Goal: Task Accomplishment & Management: Use online tool/utility

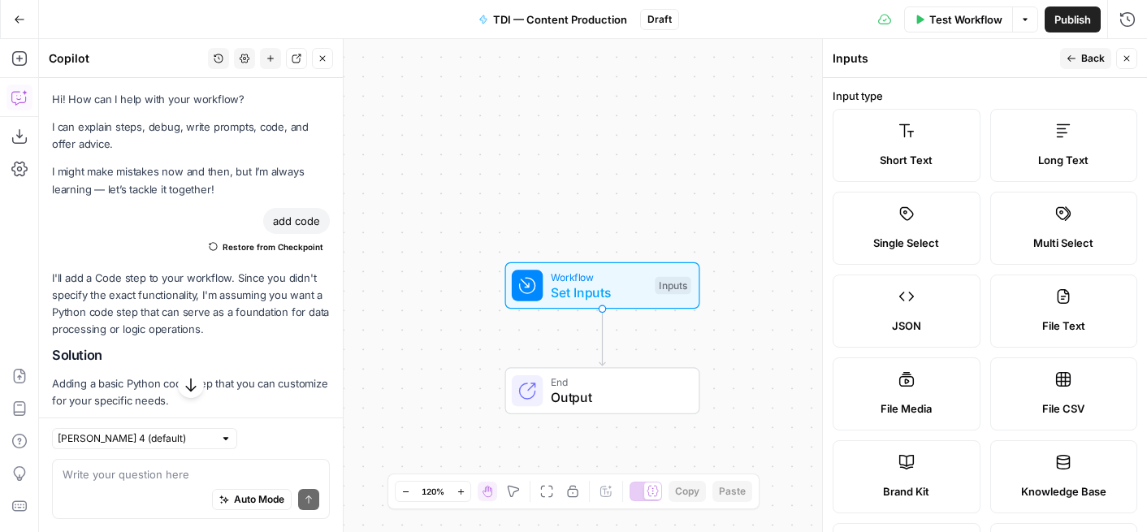
scroll to position [382, 0]
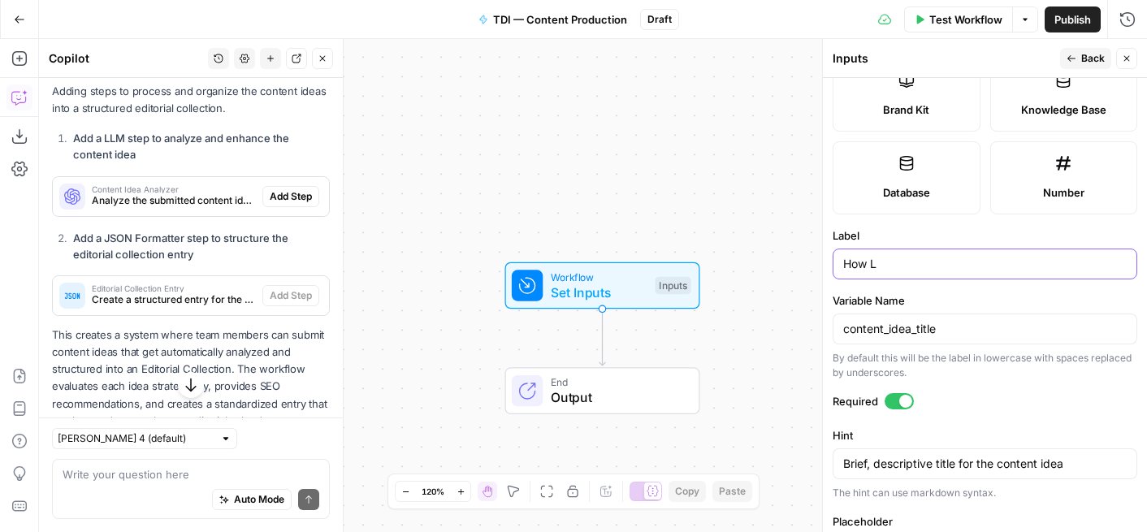
click at [948, 266] on input "How L" at bounding box center [985, 264] width 284 height 16
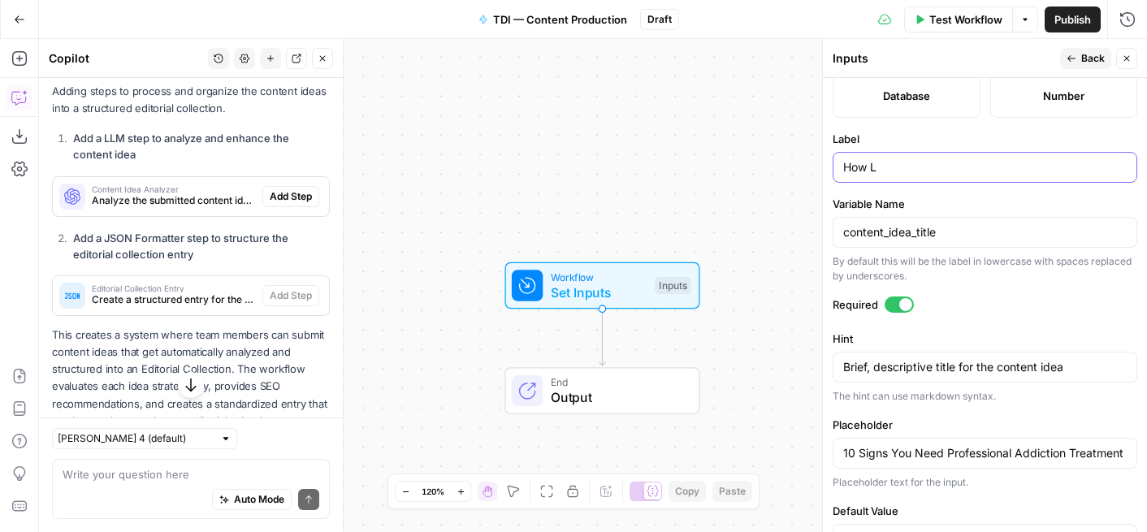
scroll to position [533, 0]
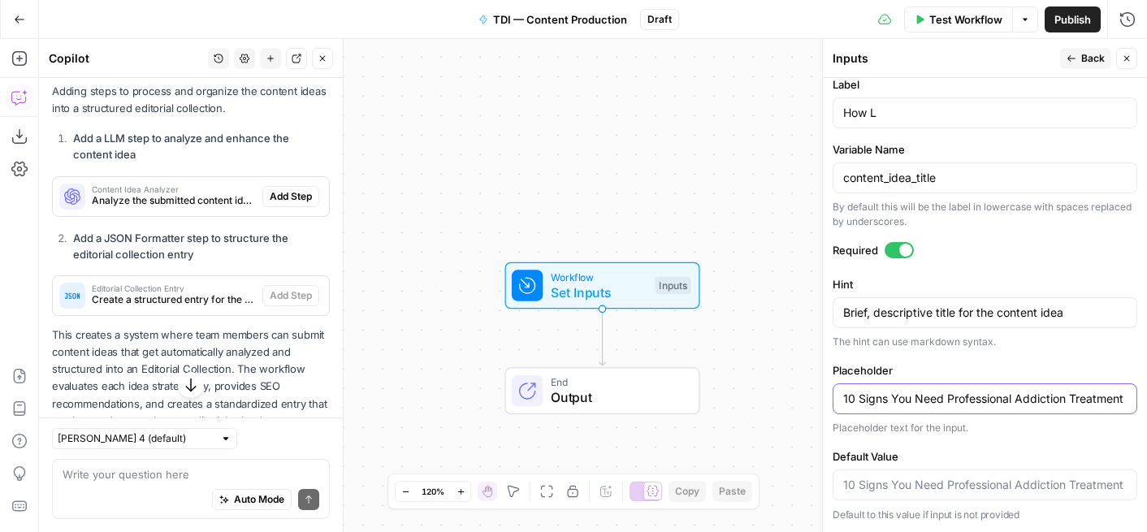
click at [970, 394] on input "10 Signs You Need Professional Addiction Treatment" at bounding box center [985, 399] width 284 height 16
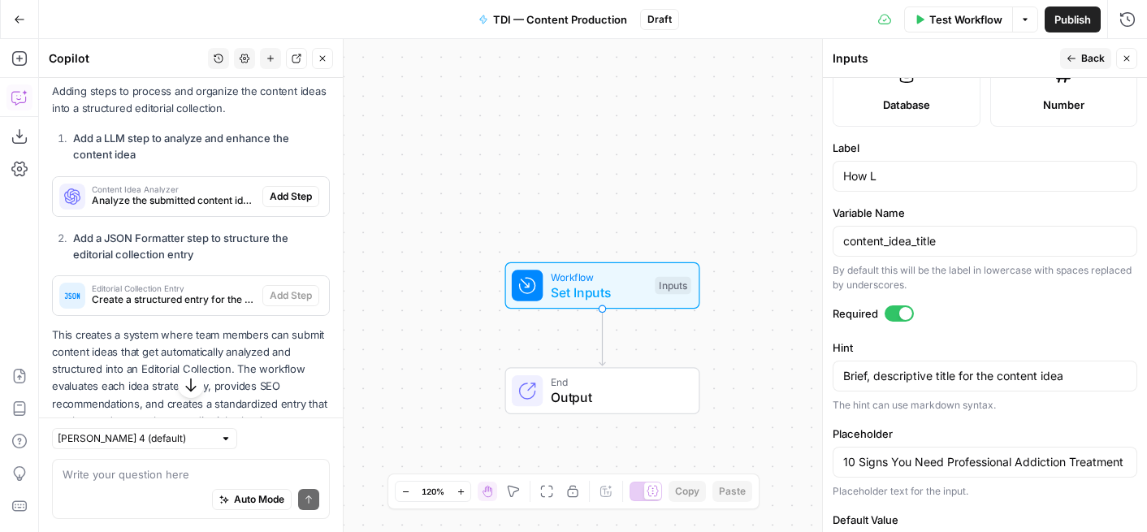
click at [939, 189] on div "How L" at bounding box center [985, 176] width 305 height 31
click at [934, 182] on input "How L" at bounding box center [985, 176] width 284 height 16
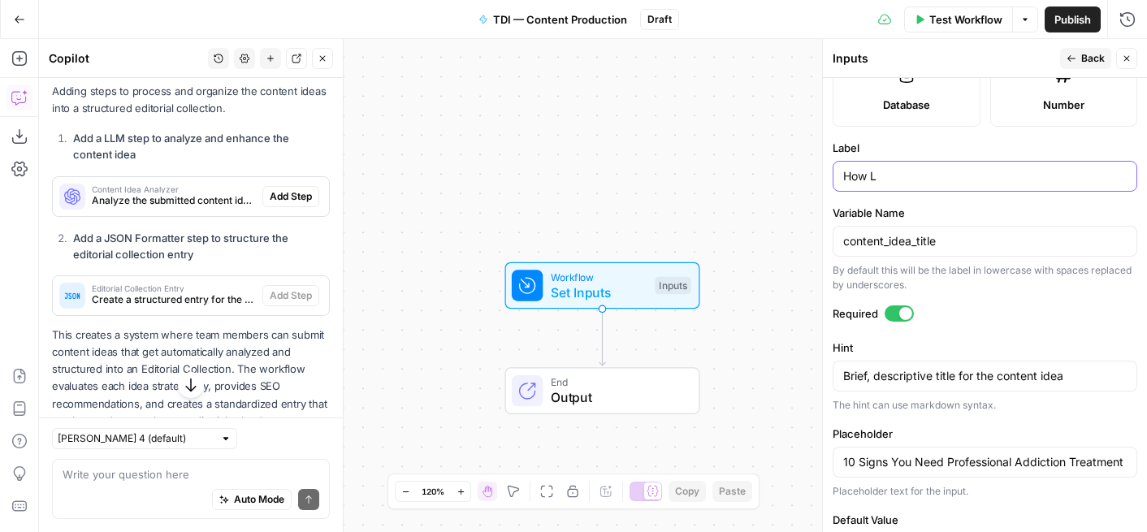
click at [934, 182] on input "How L" at bounding box center [985, 176] width 284 height 16
paste input "10 Signs You Need Professional Addiction Treatment"
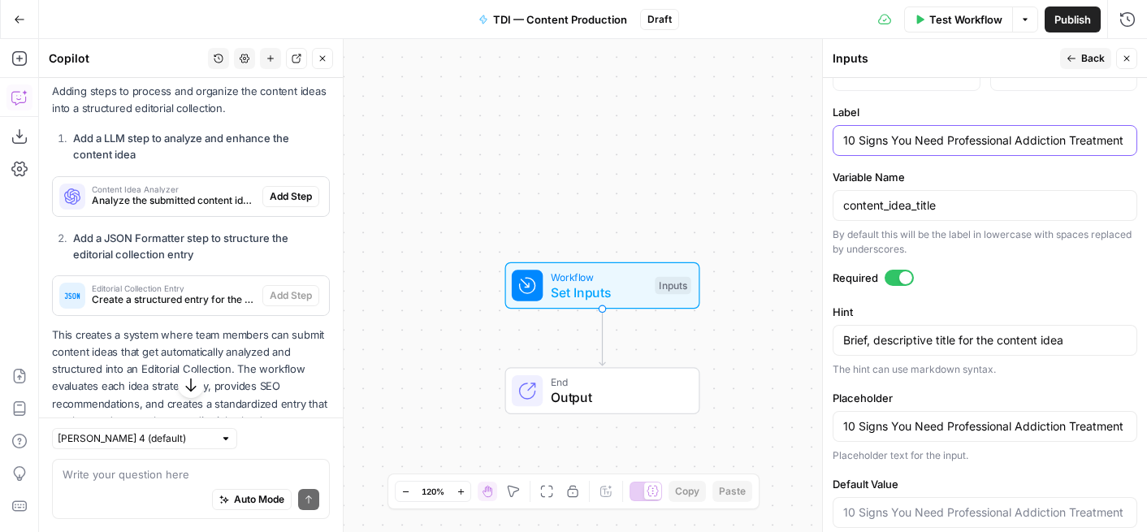
scroll to position [533, 0]
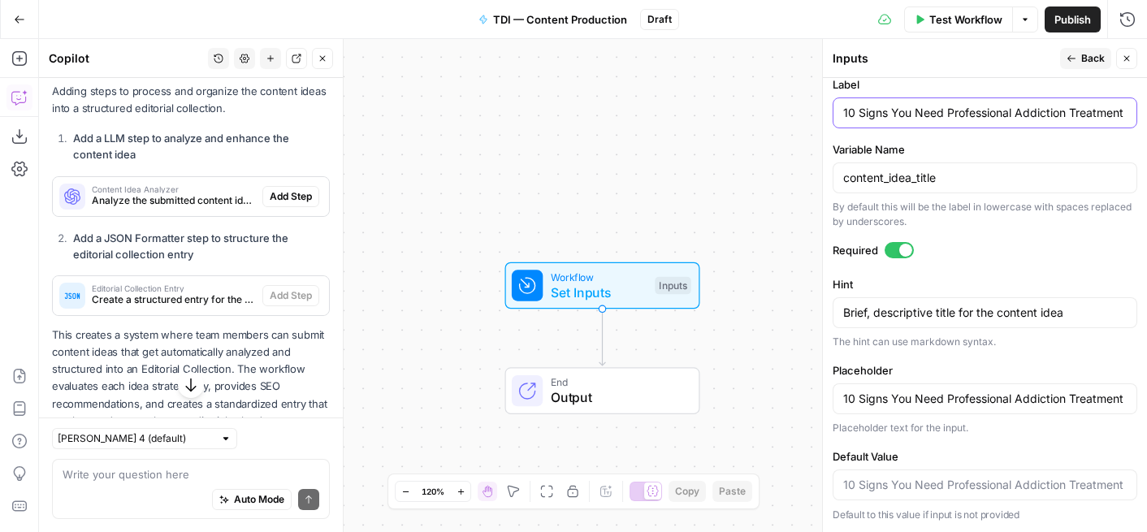
type input "10 Signs You Need Professional Addiction Treatment"
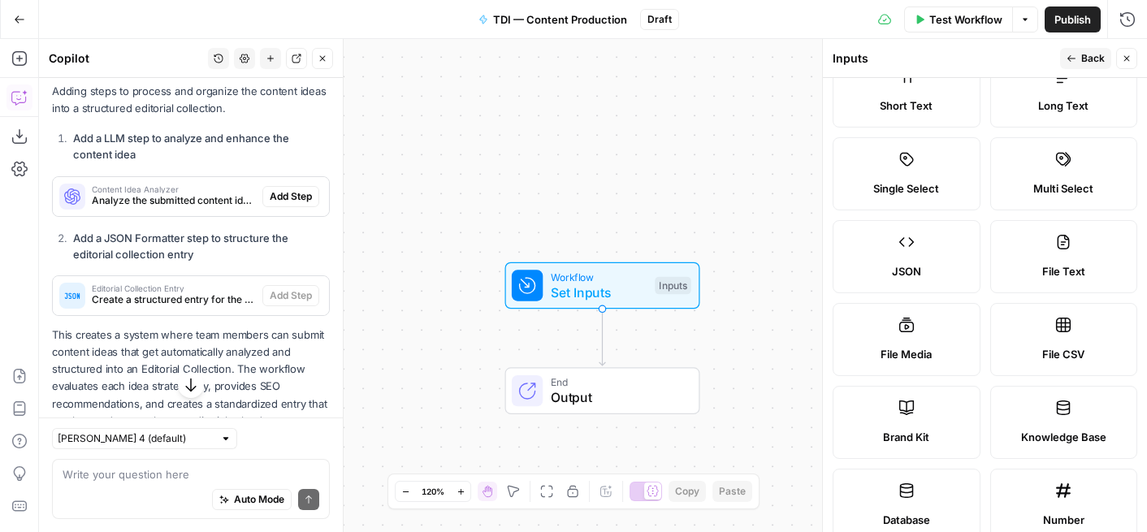
scroll to position [0, 0]
